Goal: Task Accomplishment & Management: Use online tool/utility

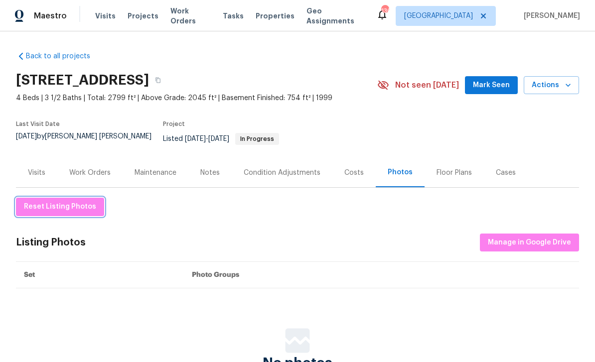
click at [62, 201] on span "Reset Listing Photos" at bounding box center [60, 207] width 72 height 12
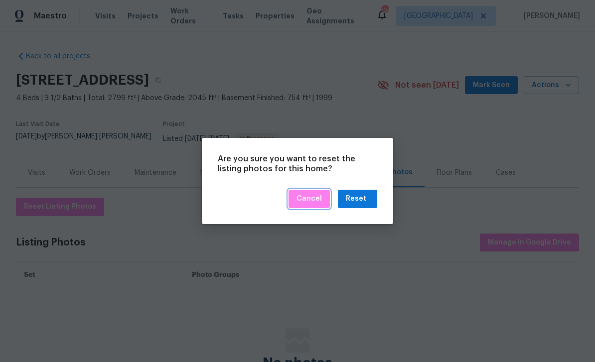
click at [311, 203] on span "Cancel" at bounding box center [309, 199] width 25 height 12
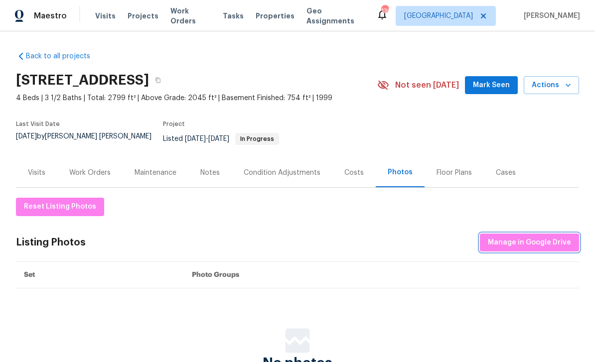
click at [536, 240] on span "Manage in Google Drive" at bounding box center [529, 243] width 83 height 12
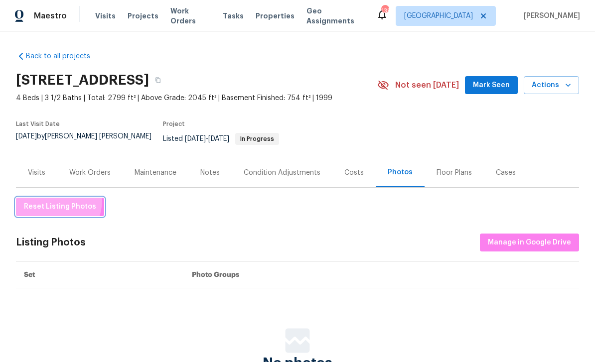
click at [48, 198] on button "Reset Listing Photos" at bounding box center [60, 207] width 88 height 18
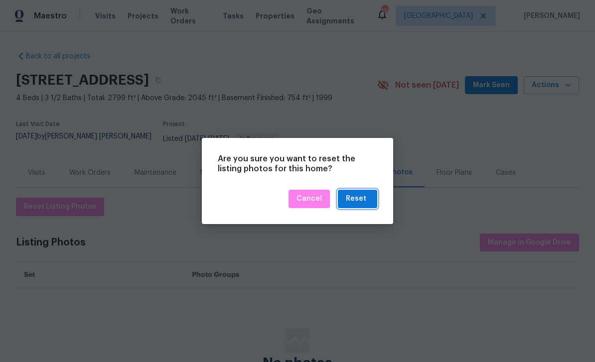
click at [369, 198] on button "Reset" at bounding box center [357, 199] width 39 height 18
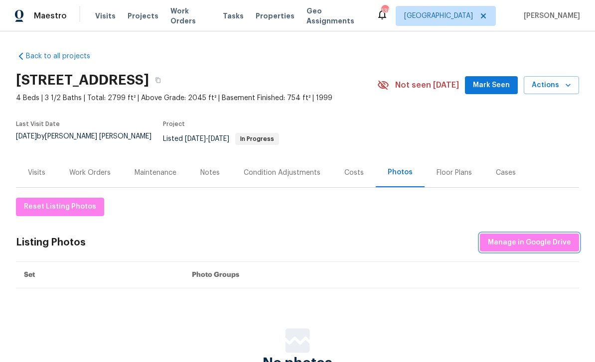
click at [533, 237] on span "Manage in Google Drive" at bounding box center [529, 243] width 83 height 12
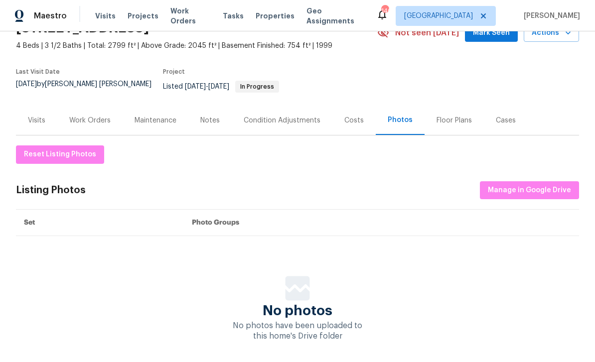
click at [354, 116] on div "Costs" at bounding box center [353, 121] width 19 height 10
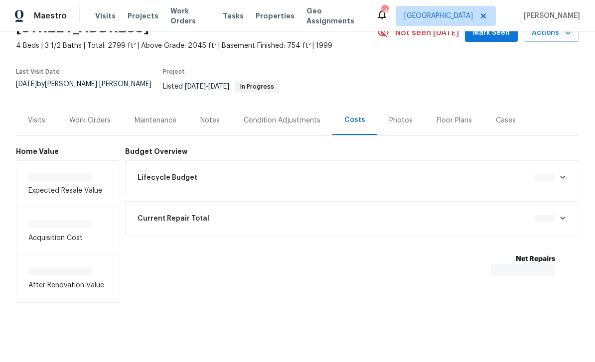
scroll to position [14, 0]
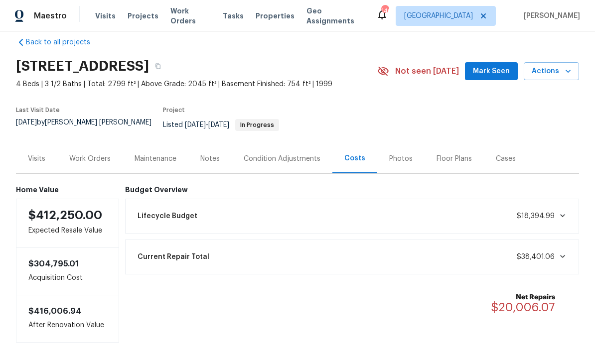
click at [402, 154] on div "Photos" at bounding box center [400, 159] width 23 height 10
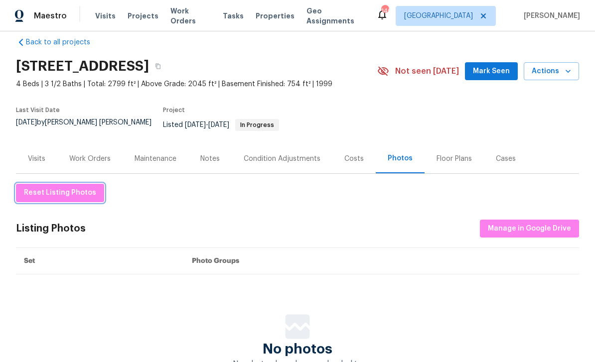
click at [72, 187] on span "Reset Listing Photos" at bounding box center [60, 193] width 72 height 12
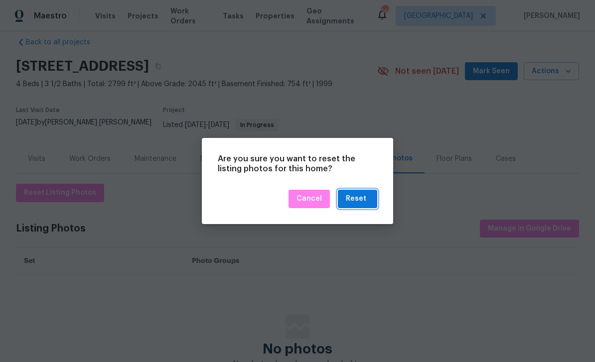
click at [373, 200] on button "Reset" at bounding box center [357, 199] width 39 height 18
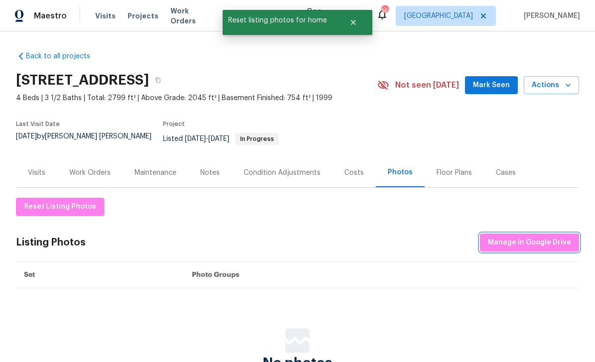
click at [542, 237] on span "Manage in Google Drive" at bounding box center [529, 243] width 83 height 12
